Goal: Information Seeking & Learning: Learn about a topic

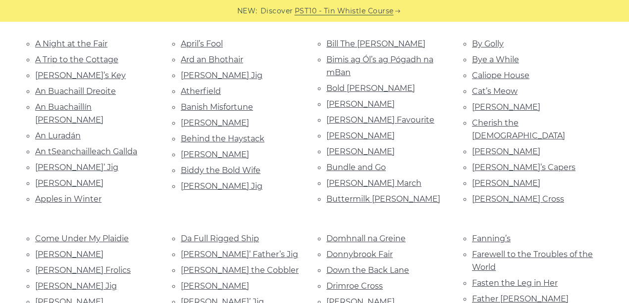
drag, startPoint x: 277, startPoint y: 81, endPoint x: 274, endPoint y: 67, distance: 14.1
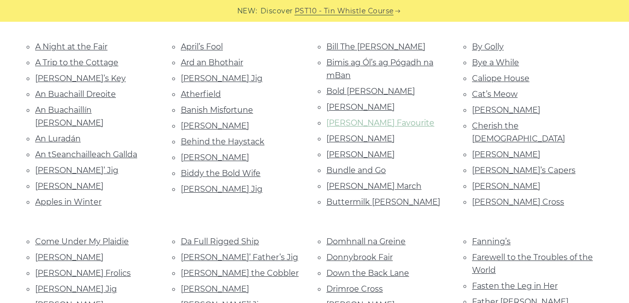
click at [372, 119] on link "[PERSON_NAME] Favourite" at bounding box center [380, 122] width 108 height 9
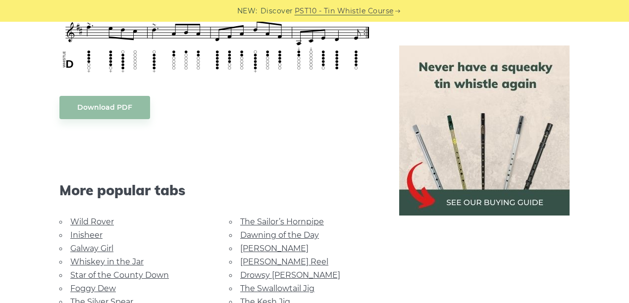
scroll to position [759, 0]
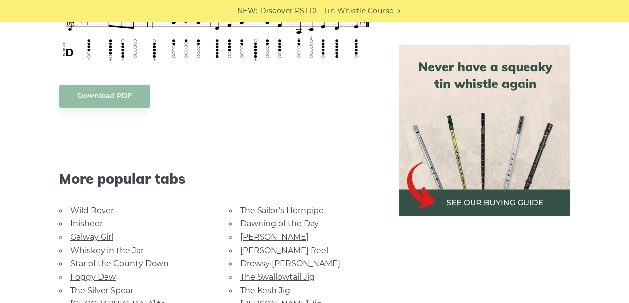
click at [93, 210] on link "Wild Rover" at bounding box center [92, 210] width 44 height 9
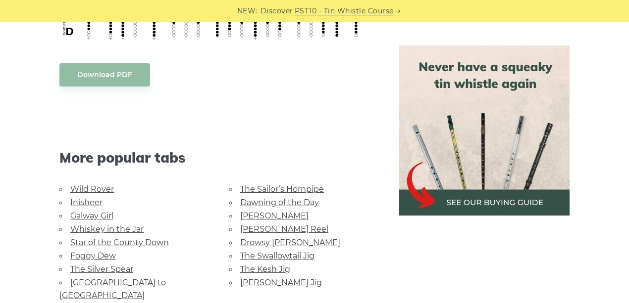
scroll to position [792, 0]
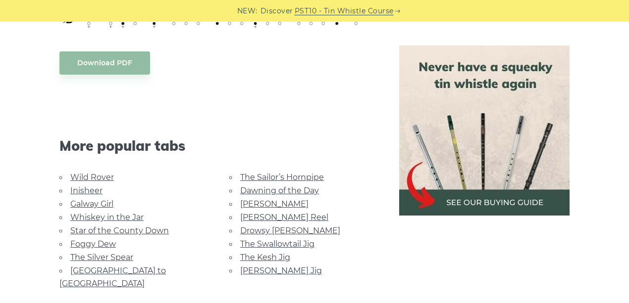
click at [281, 218] on link "[PERSON_NAME] Reel" at bounding box center [284, 217] width 88 height 9
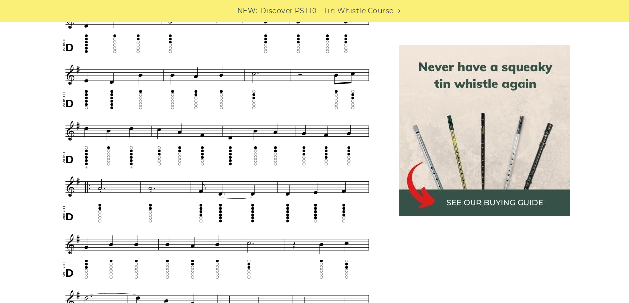
scroll to position [495, 0]
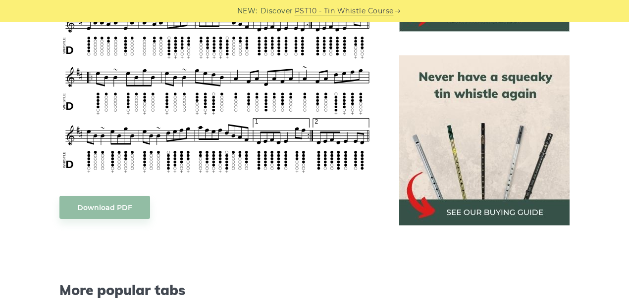
scroll to position [429, 0]
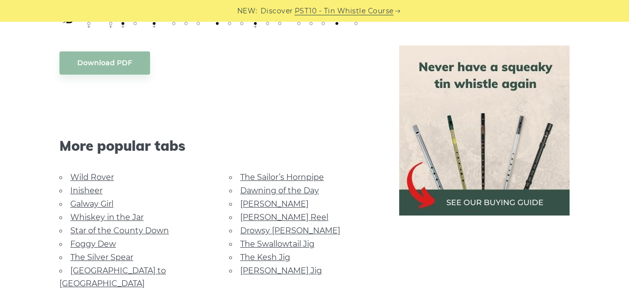
click at [107, 243] on link "Foggy Dew" at bounding box center [93, 244] width 46 height 9
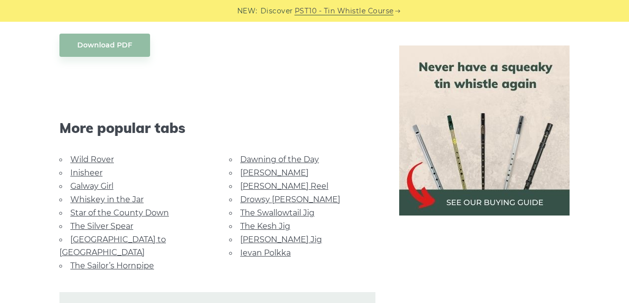
scroll to position [561, 0]
click at [280, 211] on link "The Swallowtail Jig" at bounding box center [277, 212] width 74 height 9
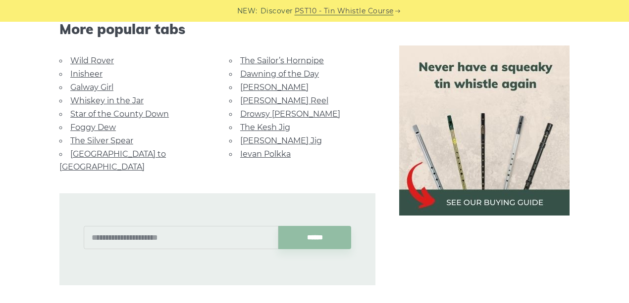
scroll to position [924, 0]
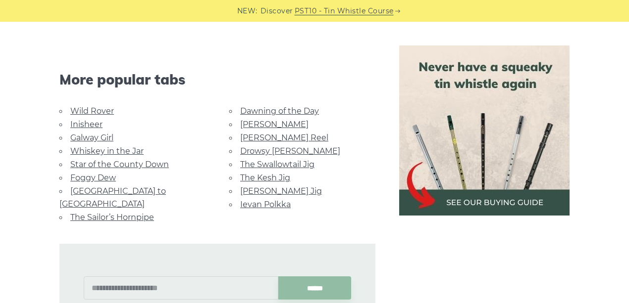
scroll to position [693, 0]
